Goal: Check status

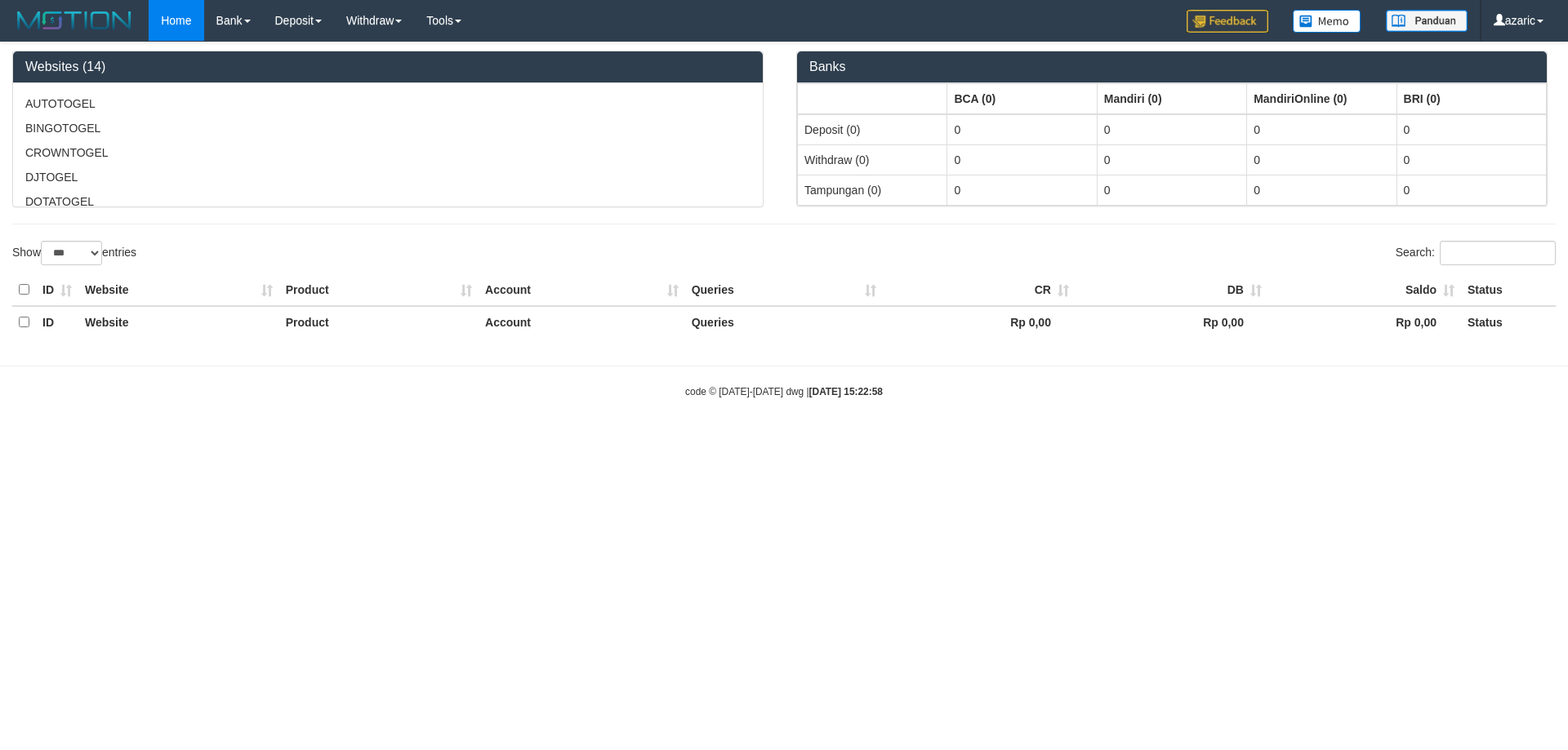
select select "***"
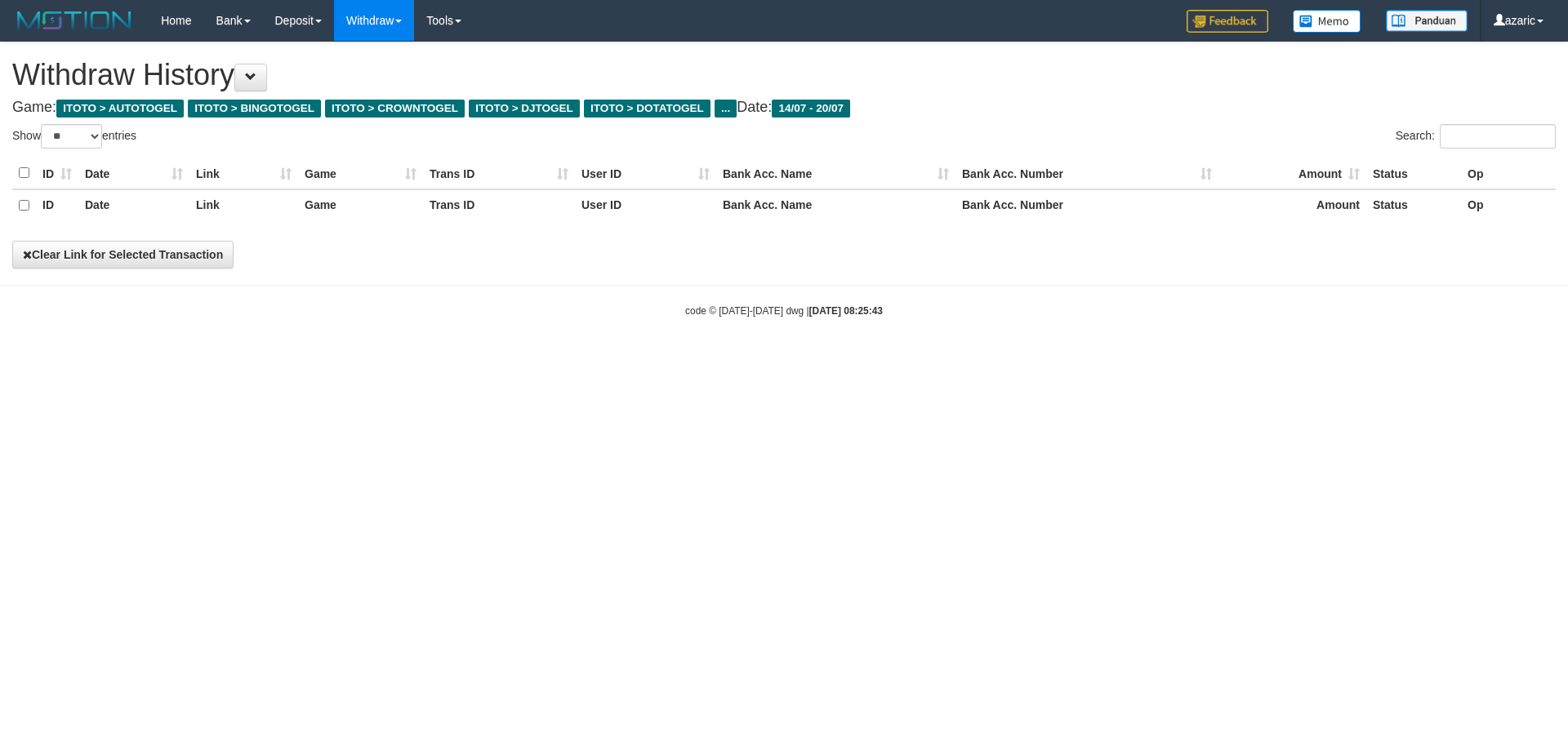
select select "**"
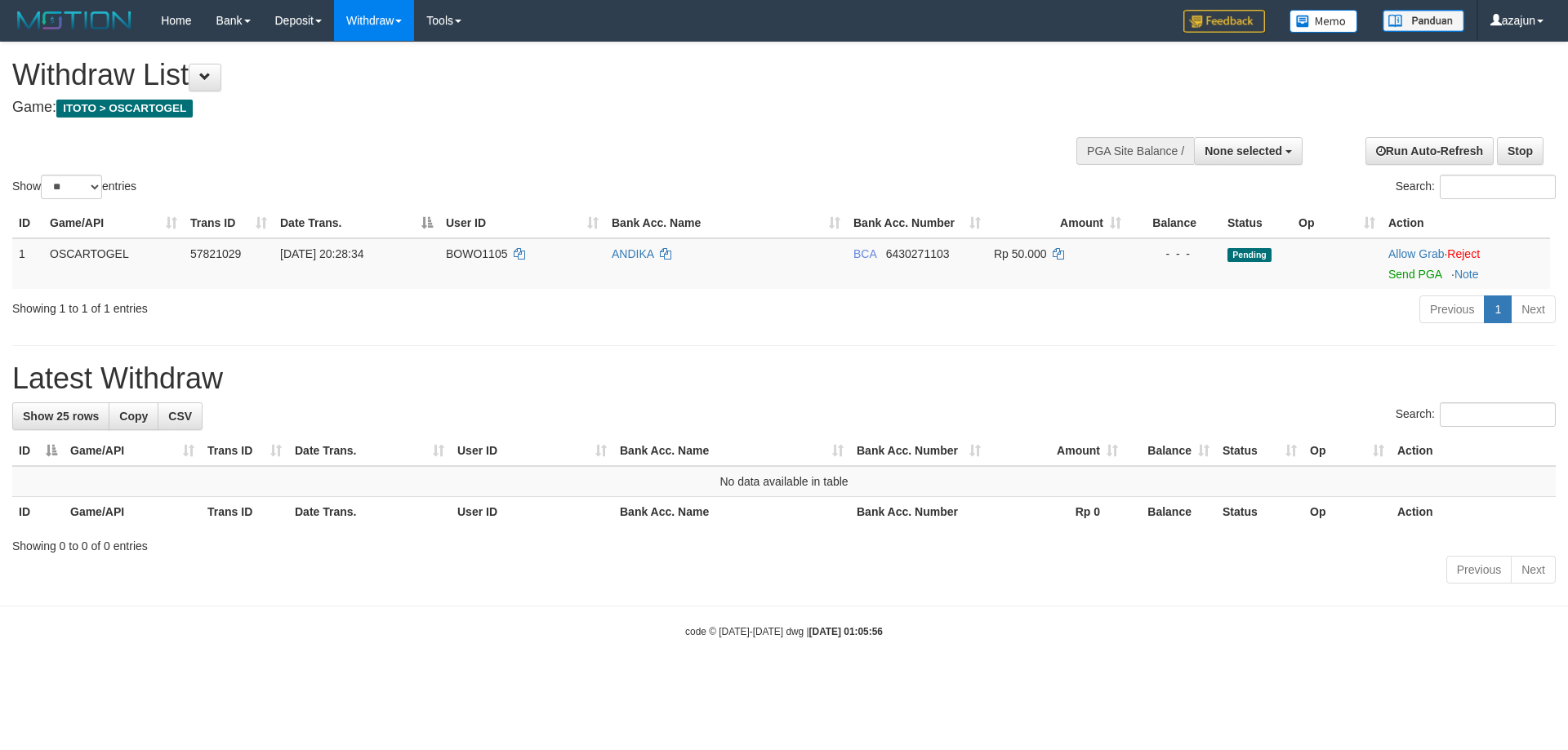
select select
select select "**"
